Goal: Task Accomplishment & Management: Use online tool/utility

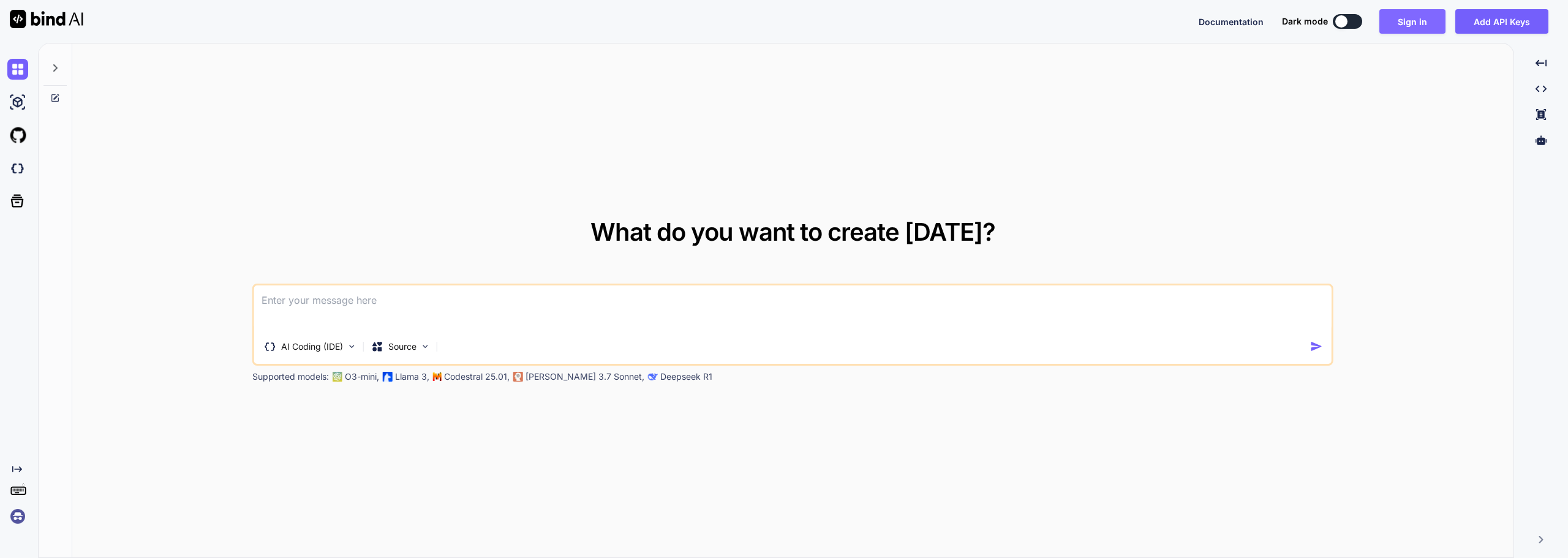
click at [1423, 16] on button "Sign in" at bounding box center [1412, 21] width 66 height 25
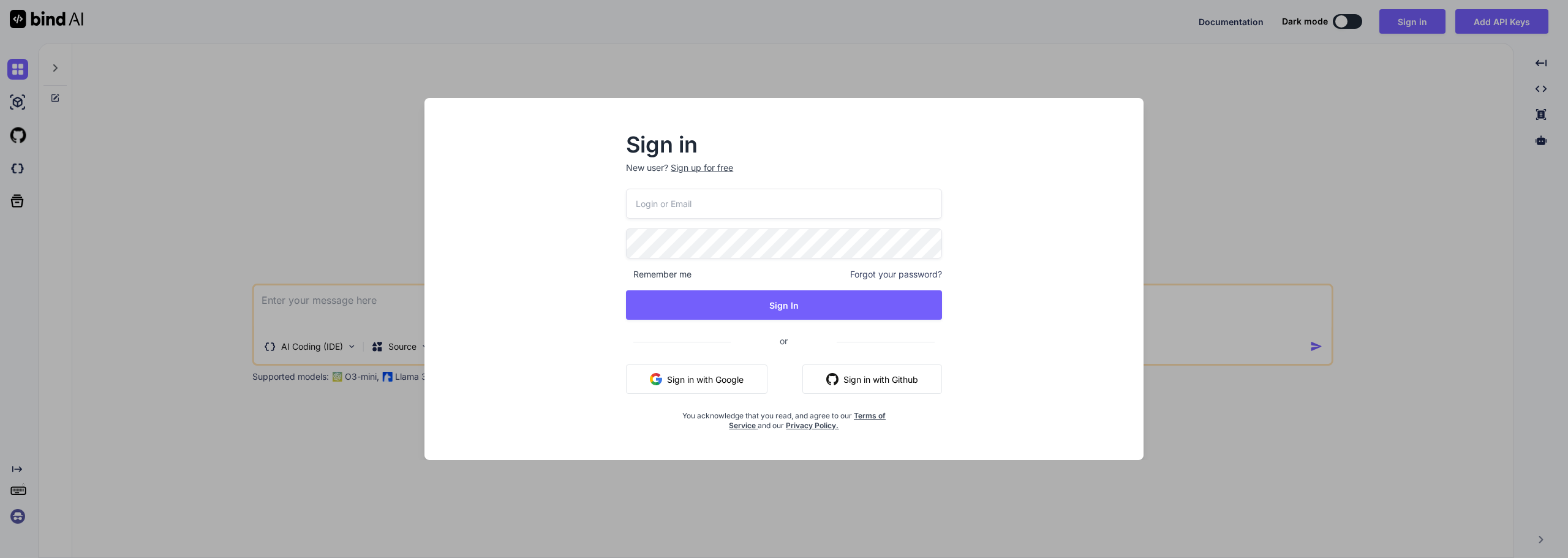
click at [721, 375] on button "Sign in with Google" at bounding box center [696, 378] width 142 height 29
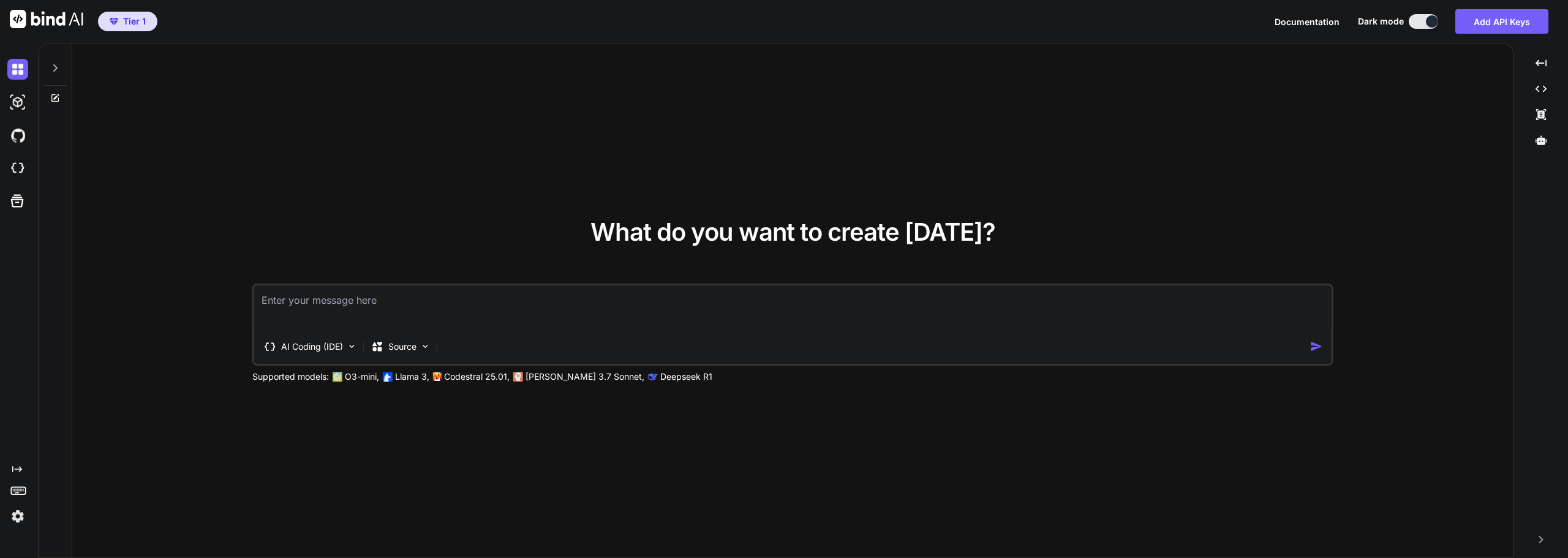
click at [54, 61] on div at bounding box center [55, 64] width 23 height 42
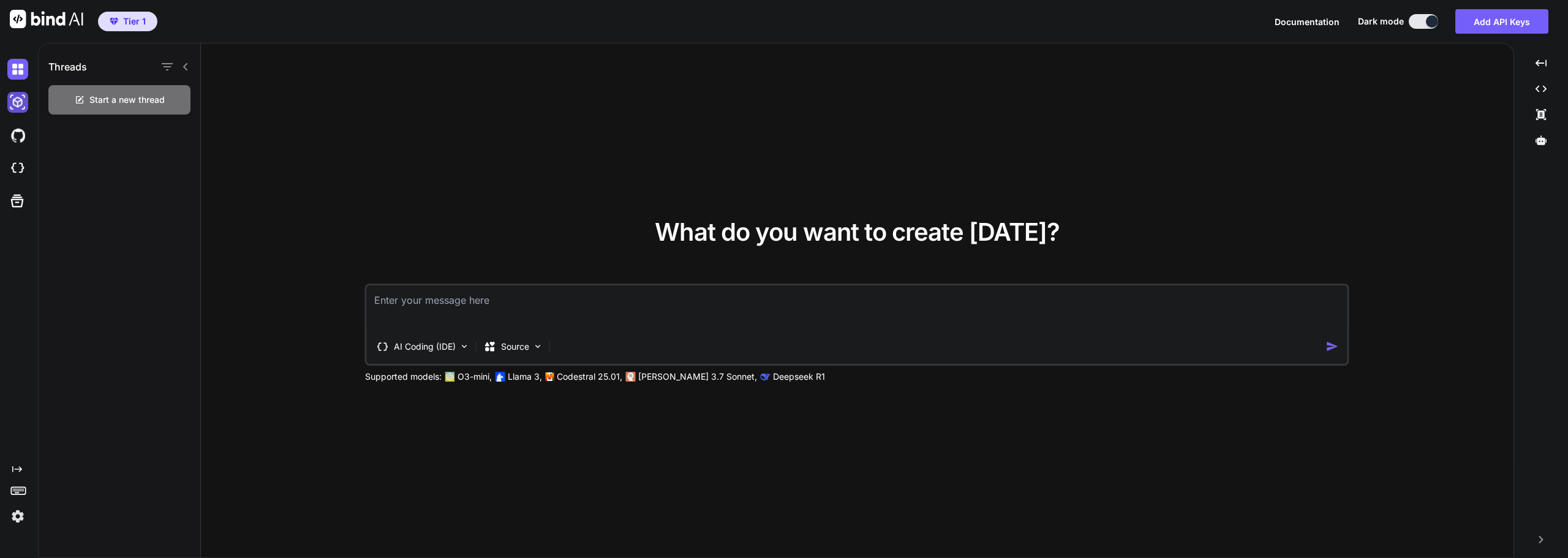
click at [17, 109] on img at bounding box center [17, 101] width 20 height 20
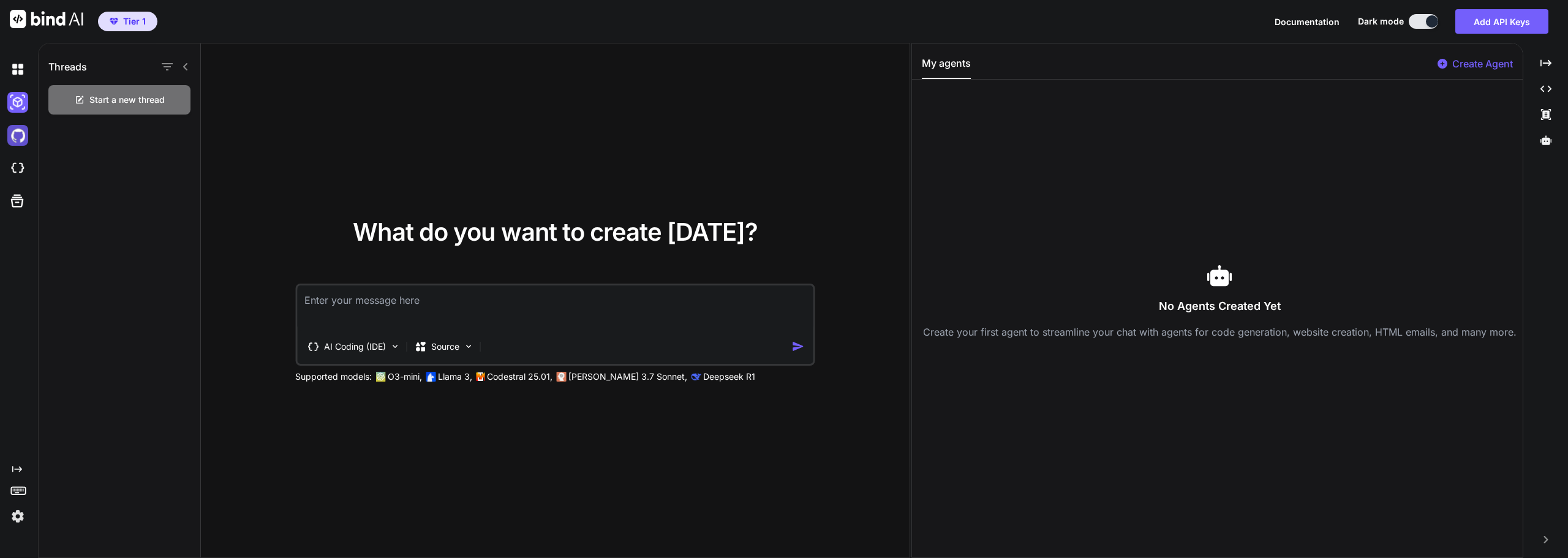
click at [19, 133] on img at bounding box center [17, 134] width 20 height 20
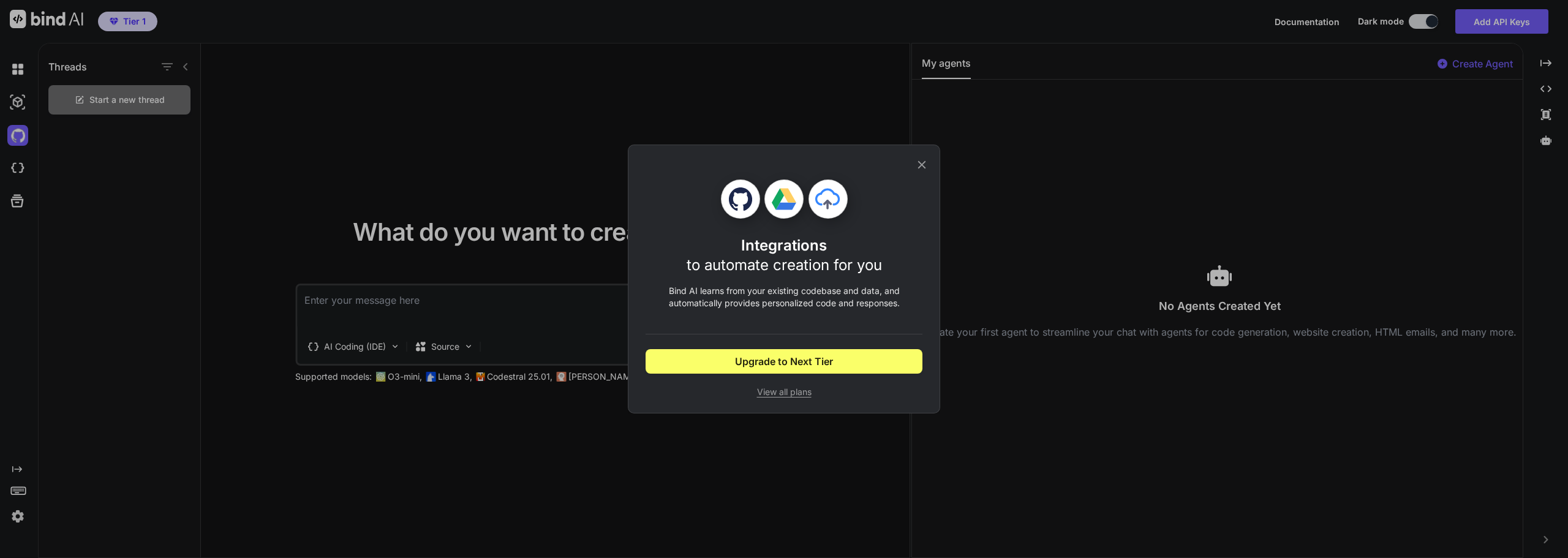
drag, startPoint x: 918, startPoint y: 166, endPoint x: 794, endPoint y: 155, distance: 124.5
click at [917, 165] on icon at bounding box center [922, 164] width 13 height 13
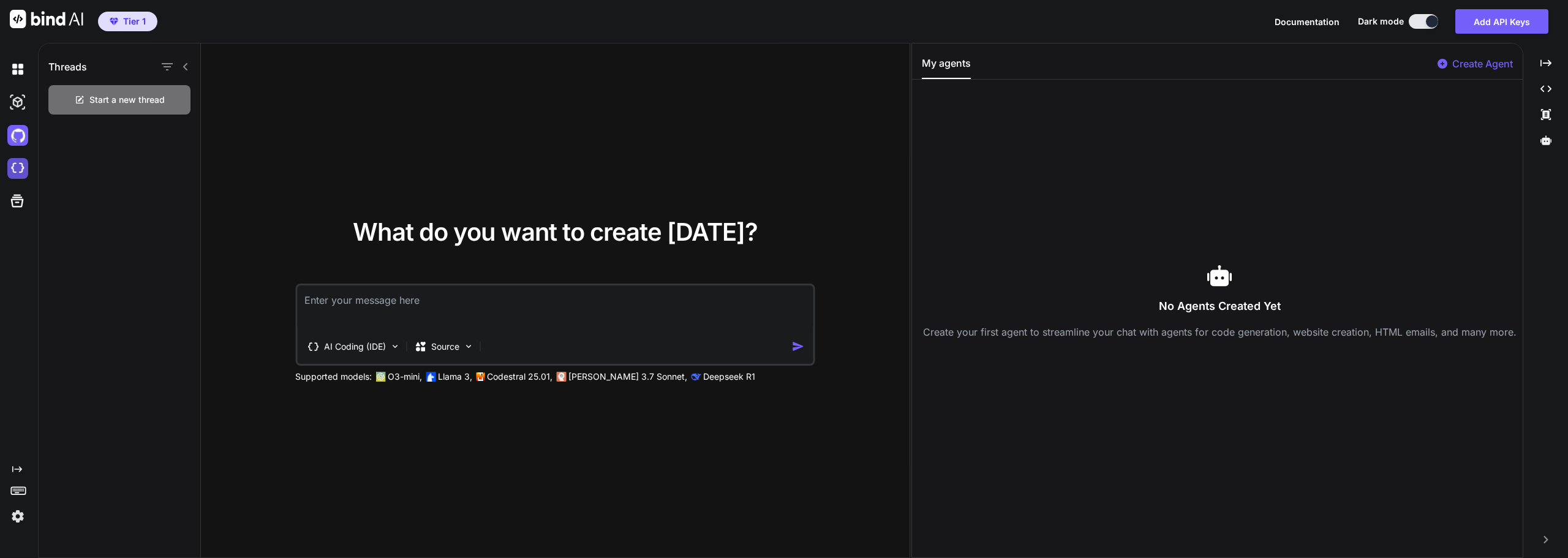
click at [13, 170] on img at bounding box center [17, 167] width 20 height 20
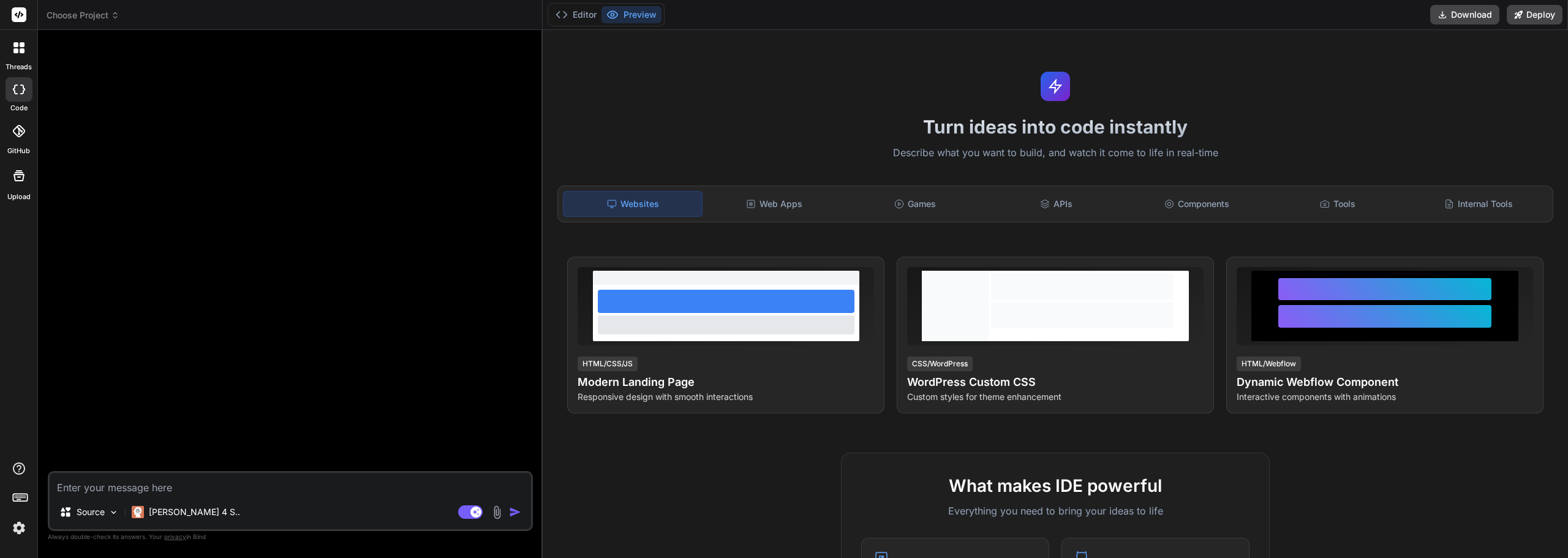
click at [91, 17] on span "Choose Project" at bounding box center [83, 15] width 73 height 12
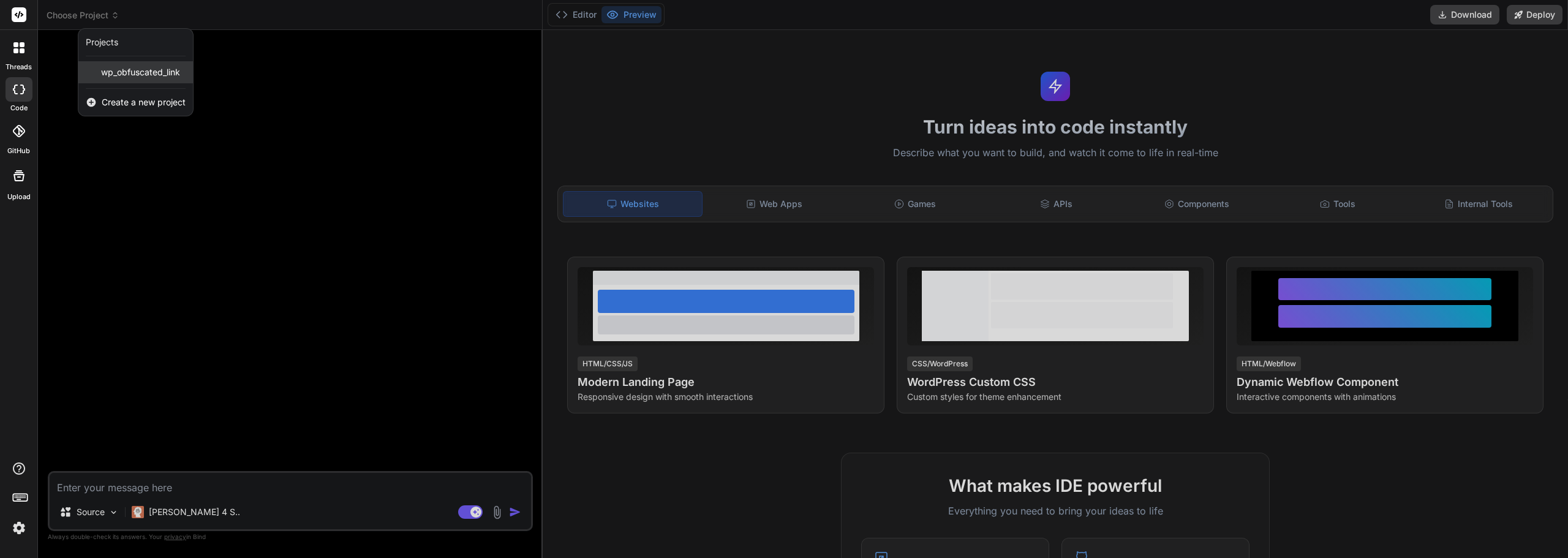
click at [133, 72] on span "wp_obfuscated_link" at bounding box center [140, 72] width 79 height 12
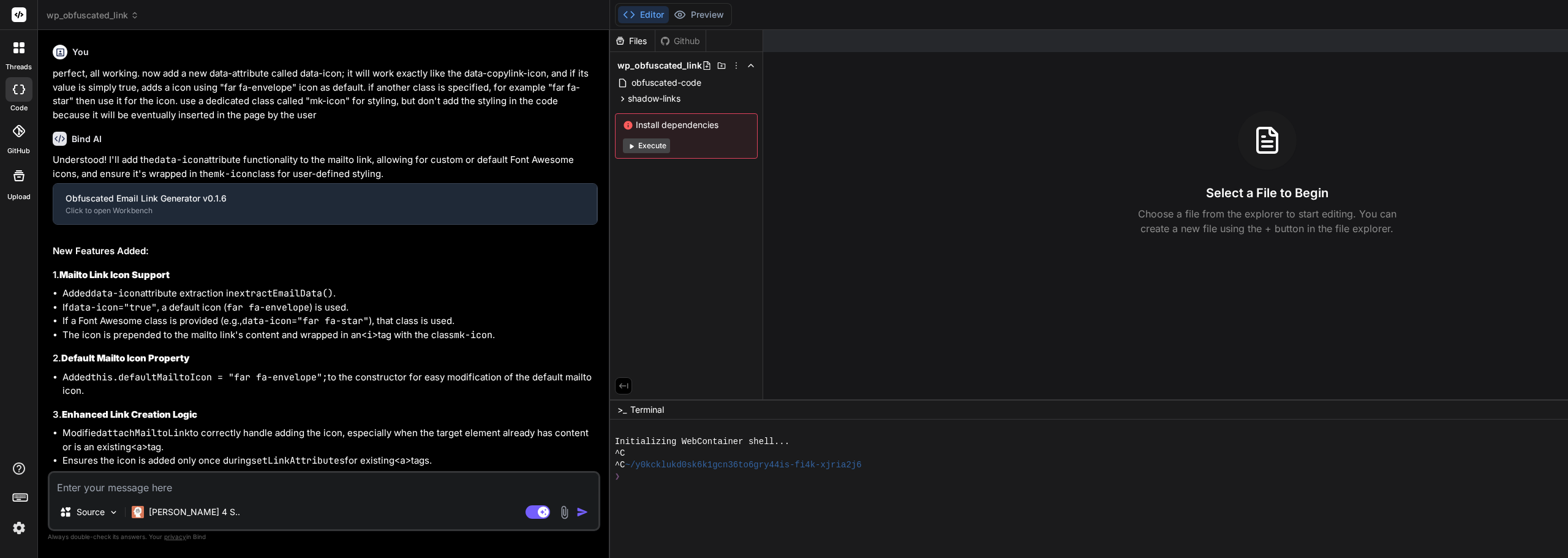
type textarea "x"
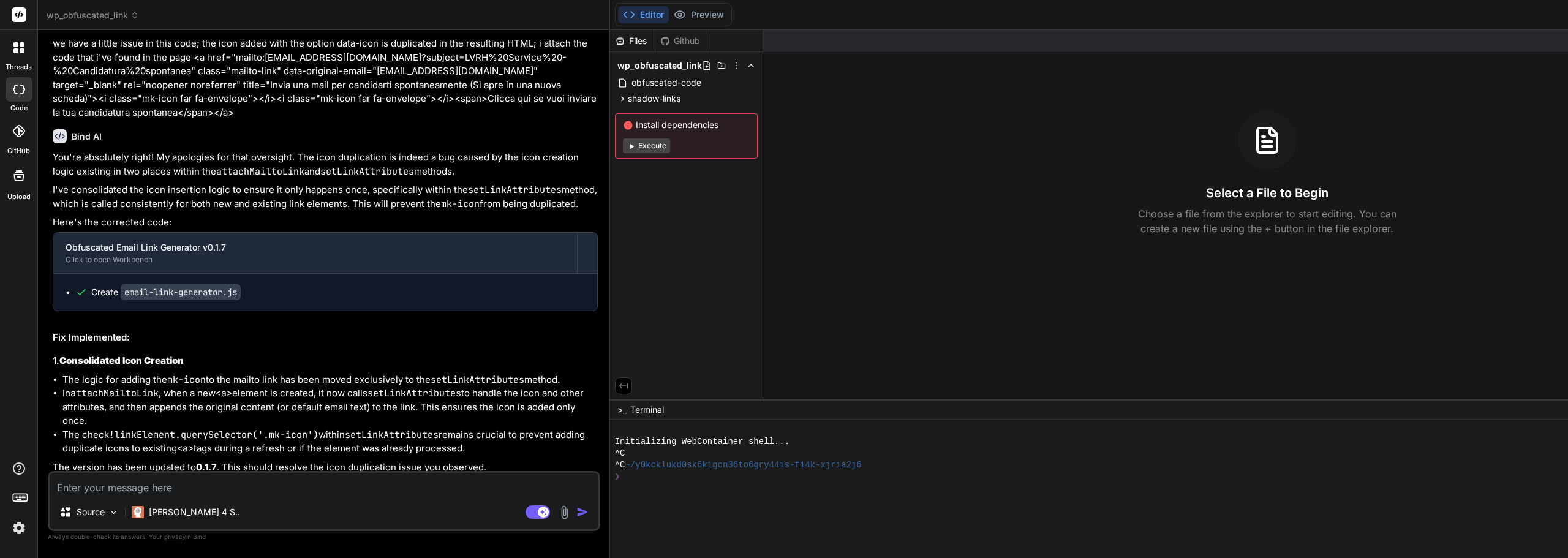
scroll to position [1383, 0]
